Goal: Transaction & Acquisition: Purchase product/service

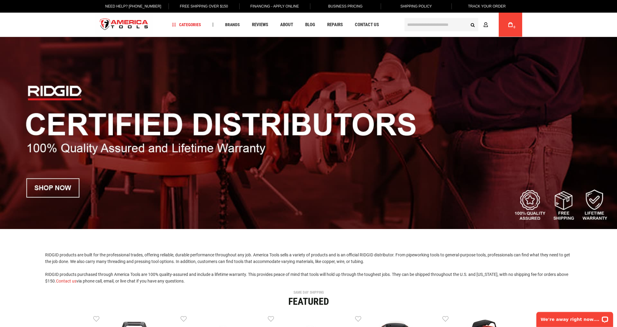
scroll to position [82, 0]
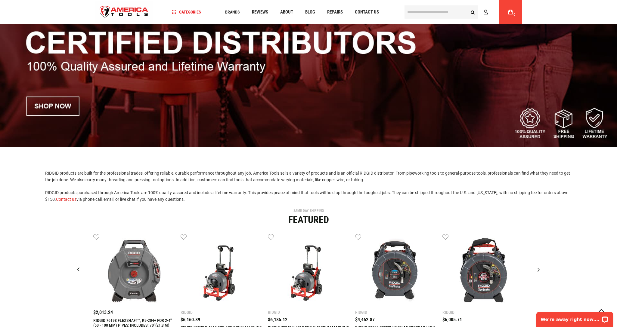
click at [54, 106] on img at bounding box center [308, 50] width 617 height 193
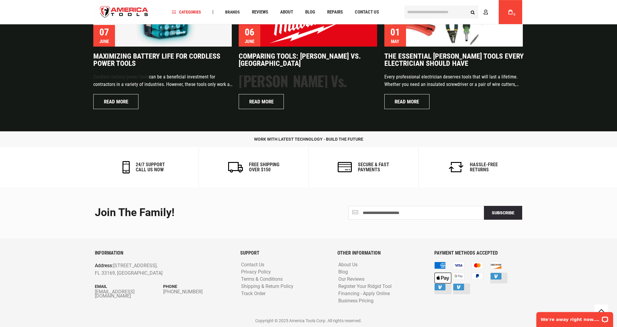
scroll to position [1413, 0]
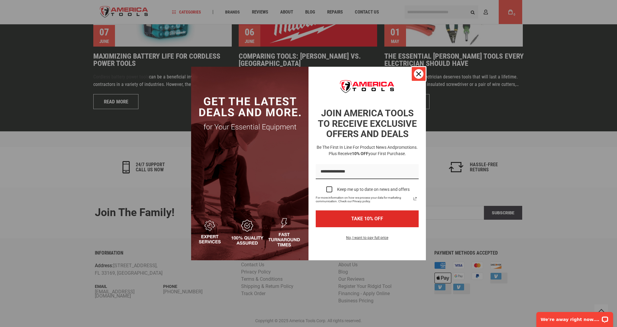
click at [417, 72] on icon "close icon" at bounding box center [418, 74] width 5 height 5
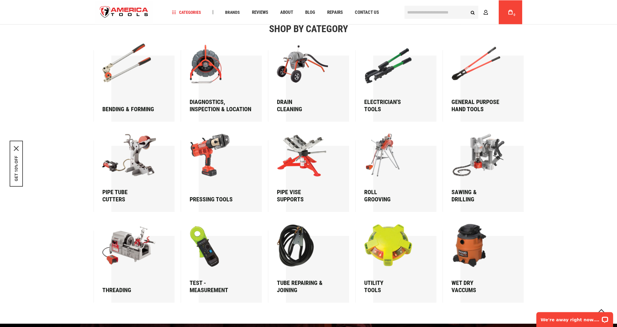
scroll to position [860, 0]
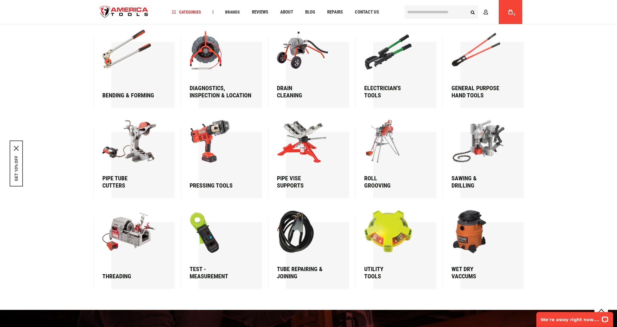
click at [466, 229] on img at bounding box center [480, 231] width 58 height 43
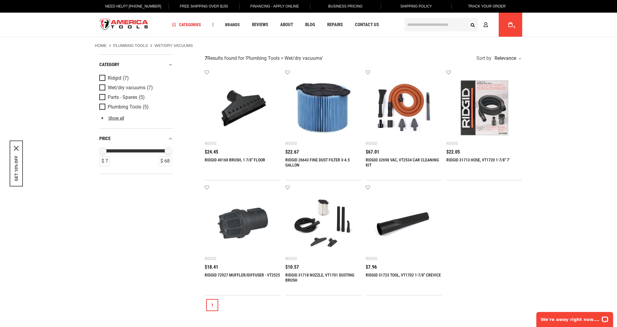
click at [492, 112] on img at bounding box center [484, 108] width 64 height 64
